Goal: Task Accomplishment & Management: Manage account settings

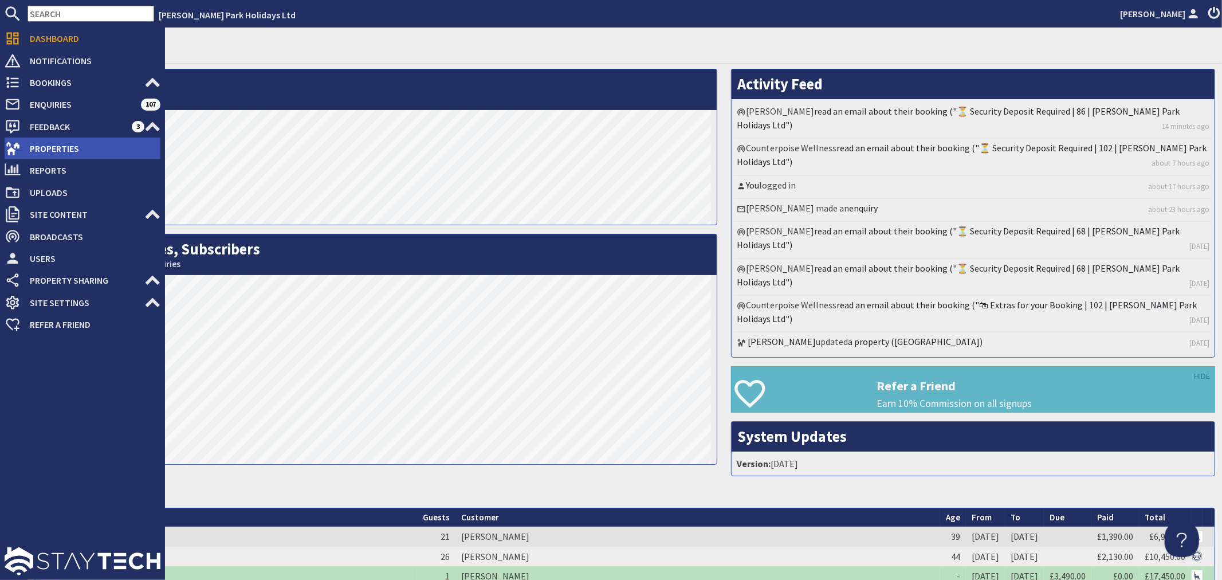
click at [49, 155] on span "Properties" at bounding box center [91, 148] width 140 height 18
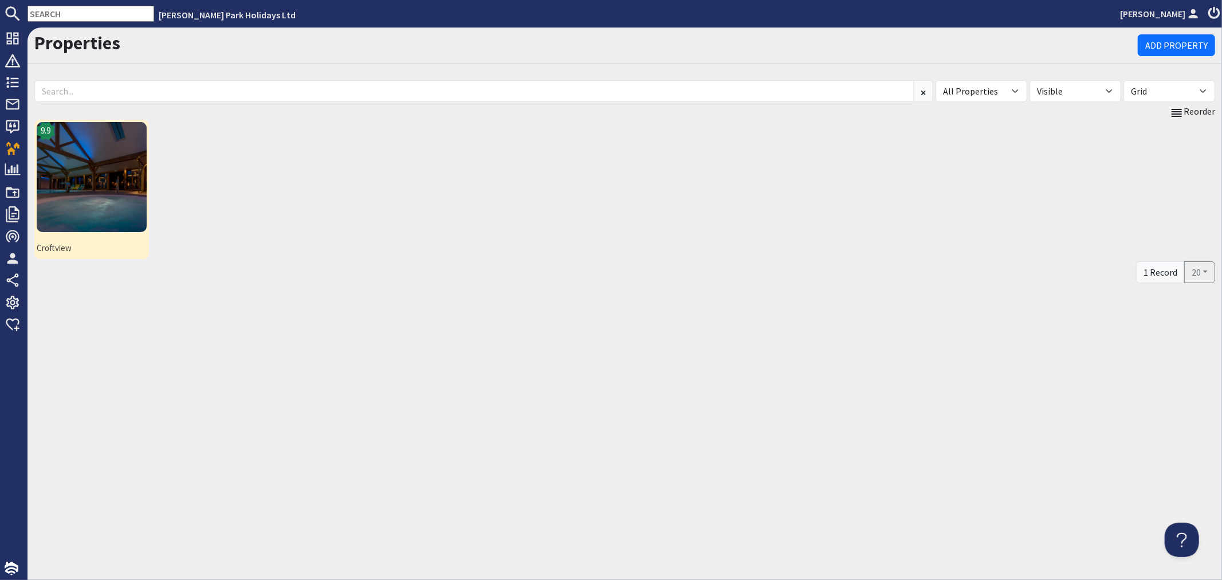
click at [88, 163] on img at bounding box center [92, 177] width 110 height 110
click at [117, 198] on img at bounding box center [92, 177] width 110 height 110
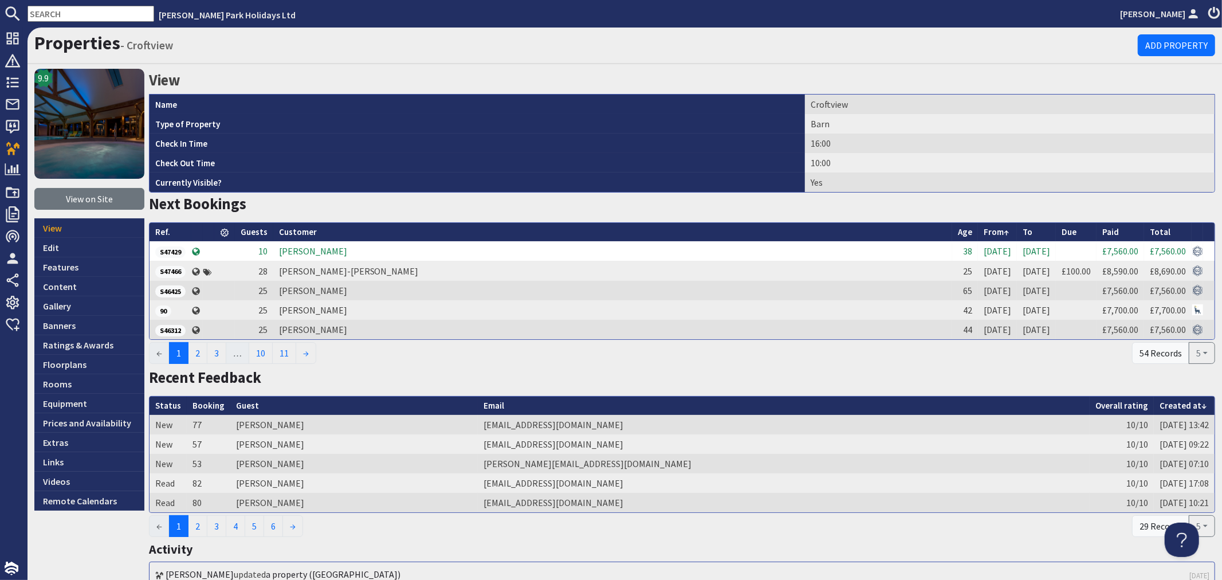
click at [786, 249] on td "[PERSON_NAME]" at bounding box center [612, 250] width 679 height 19
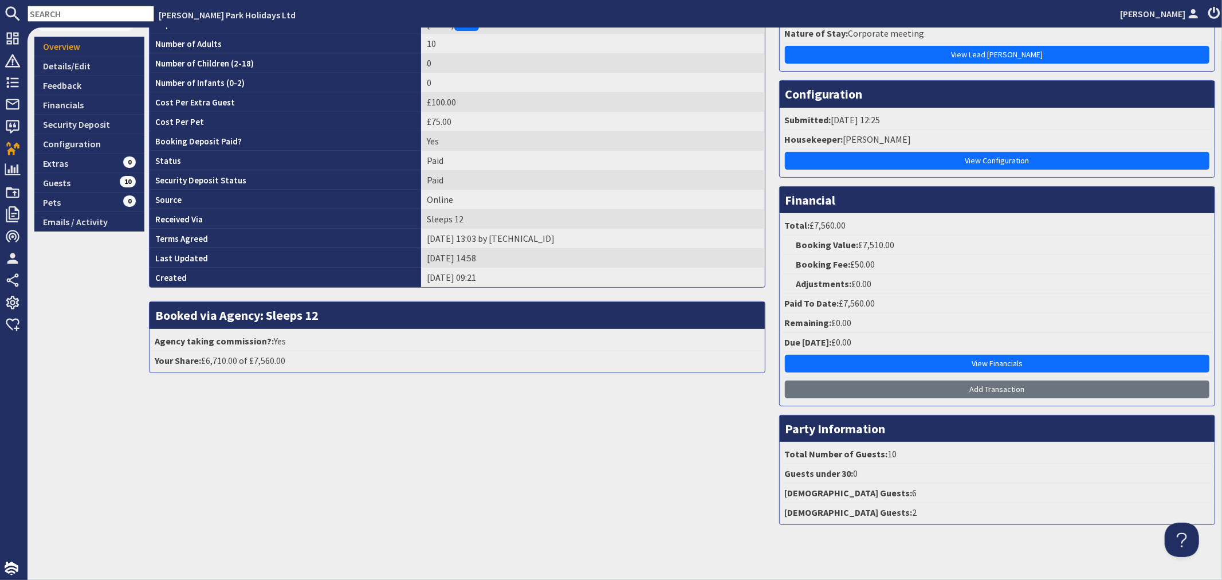
scroll to position [179, 0]
